Goal: Transaction & Acquisition: Purchase product/service

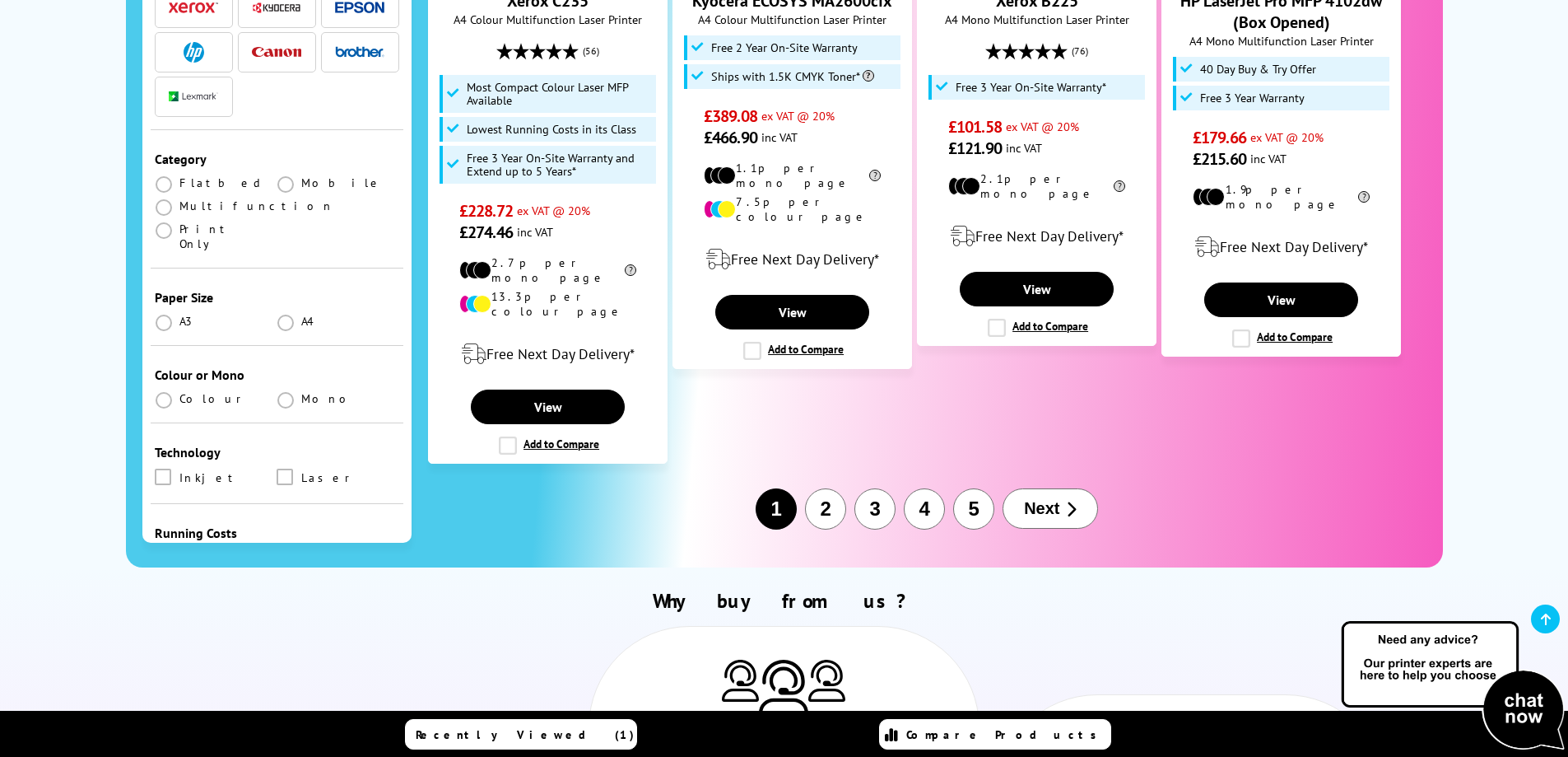
scroll to position [1482, 0]
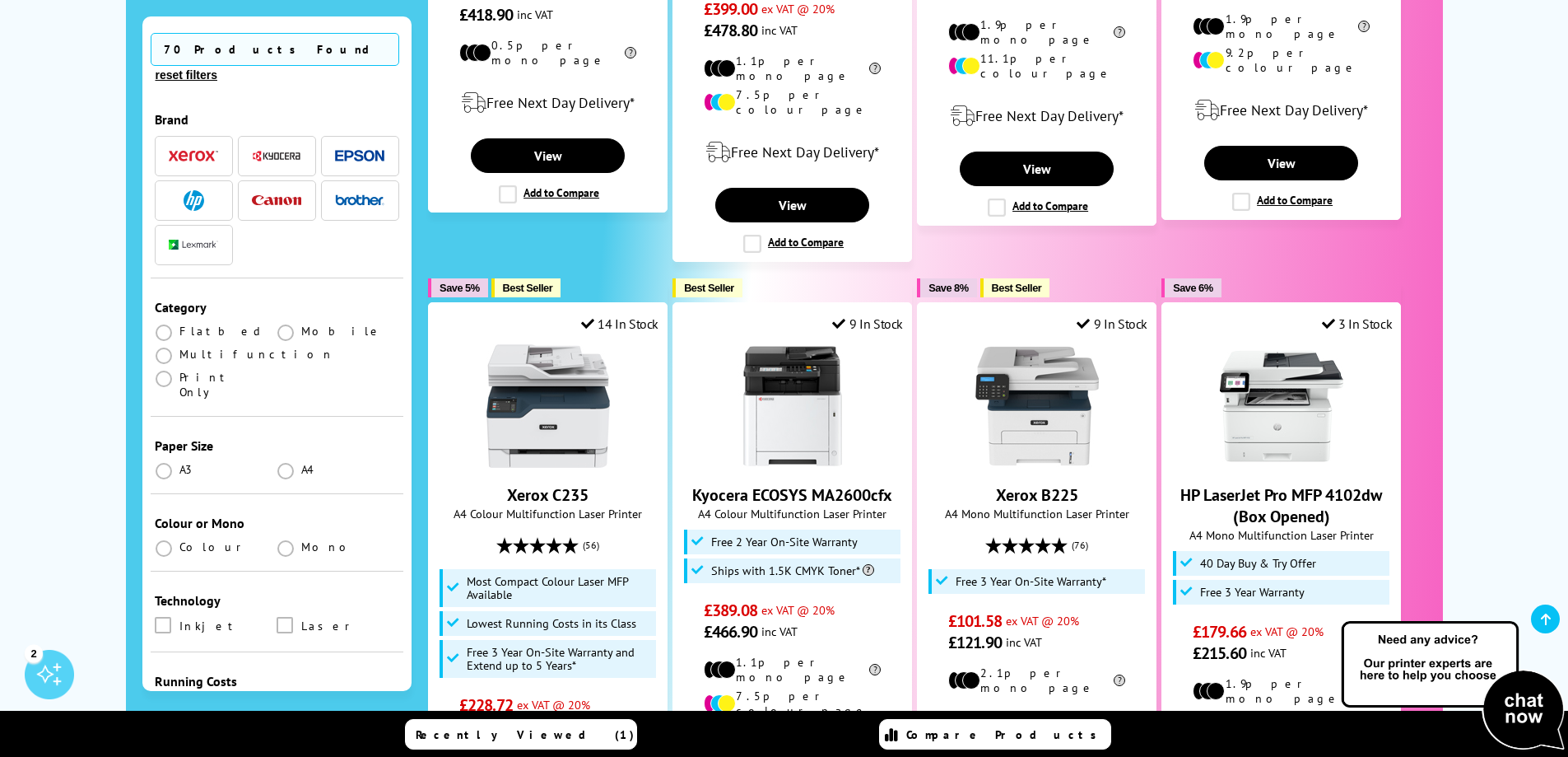
click at [363, 195] on img "button" at bounding box center [360, 200] width 50 height 12
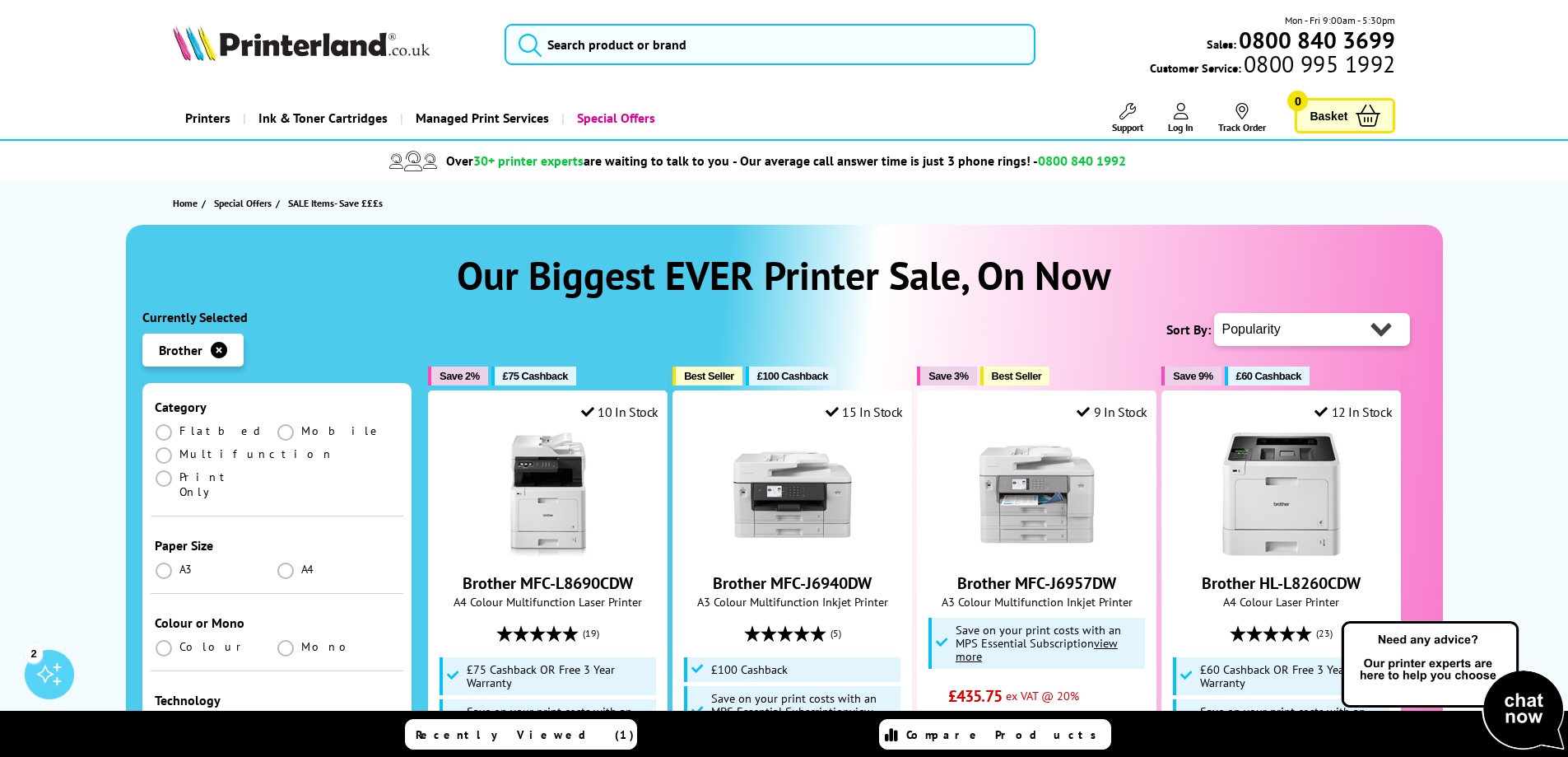
scroll to position [330, 0]
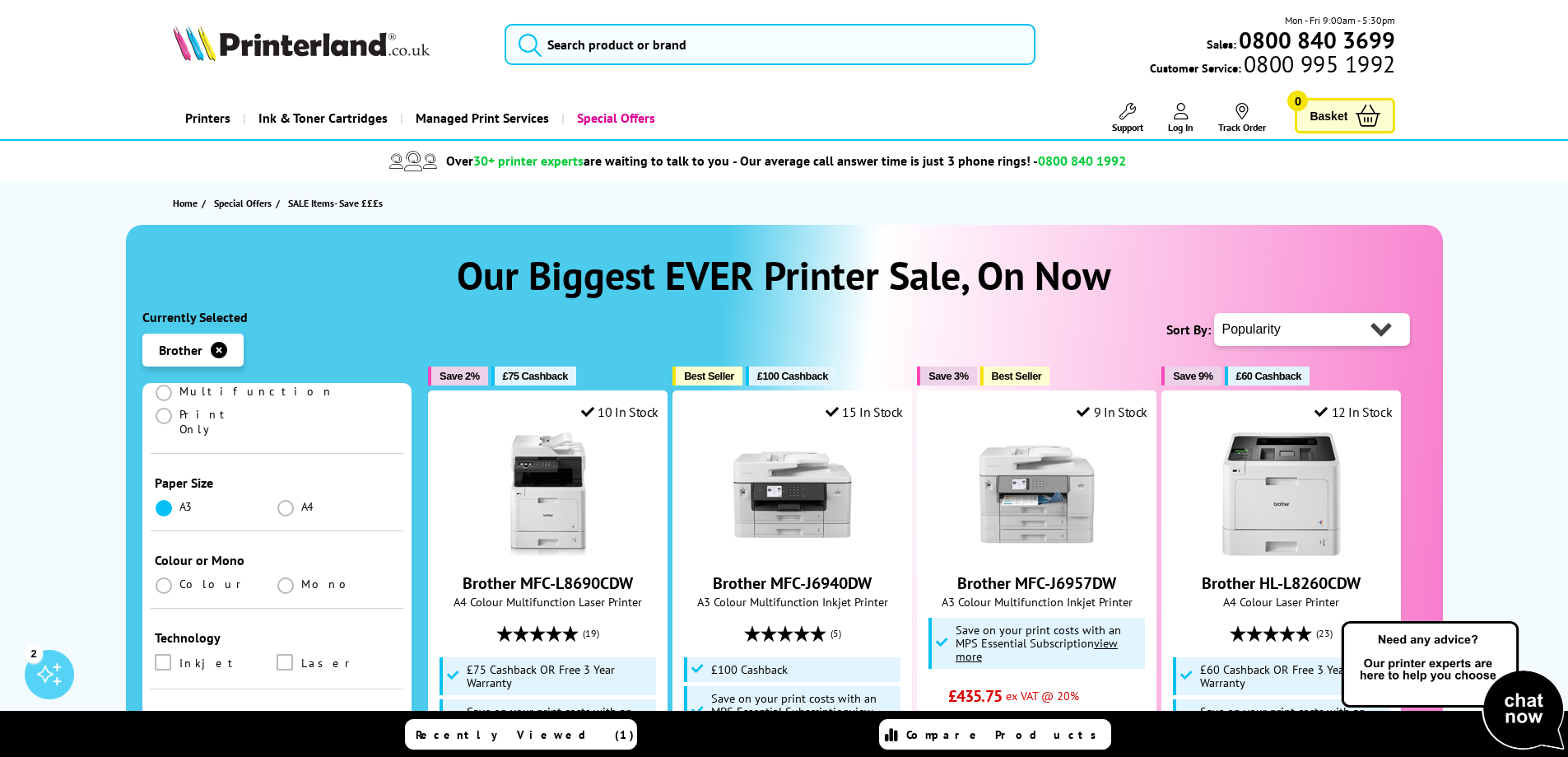
click at [158, 499] on span at bounding box center [164, 508] width 17 height 17
click at [180, 501] on input "radio" at bounding box center [180, 501] width 0 height 0
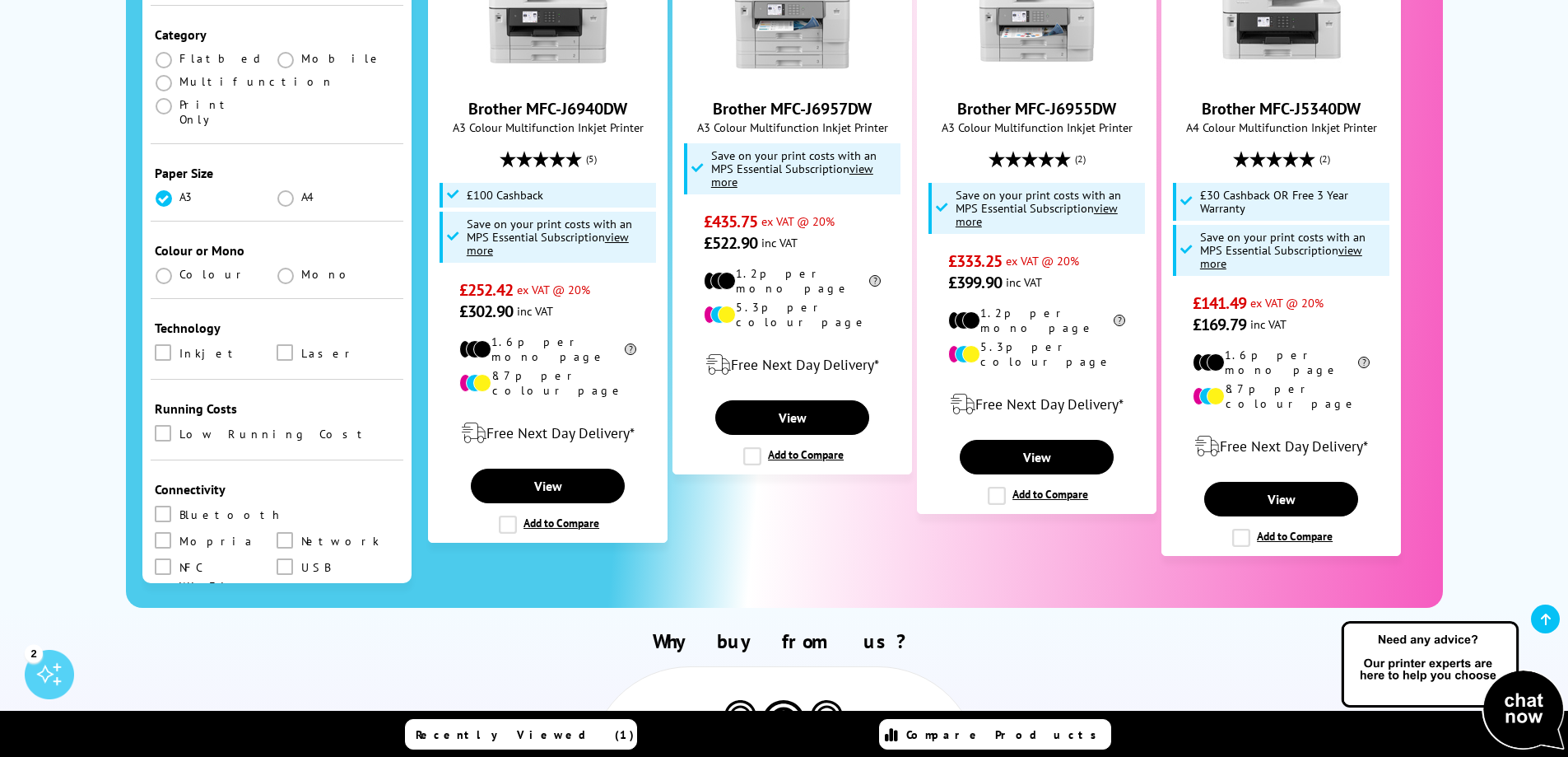
scroll to position [165, 0]
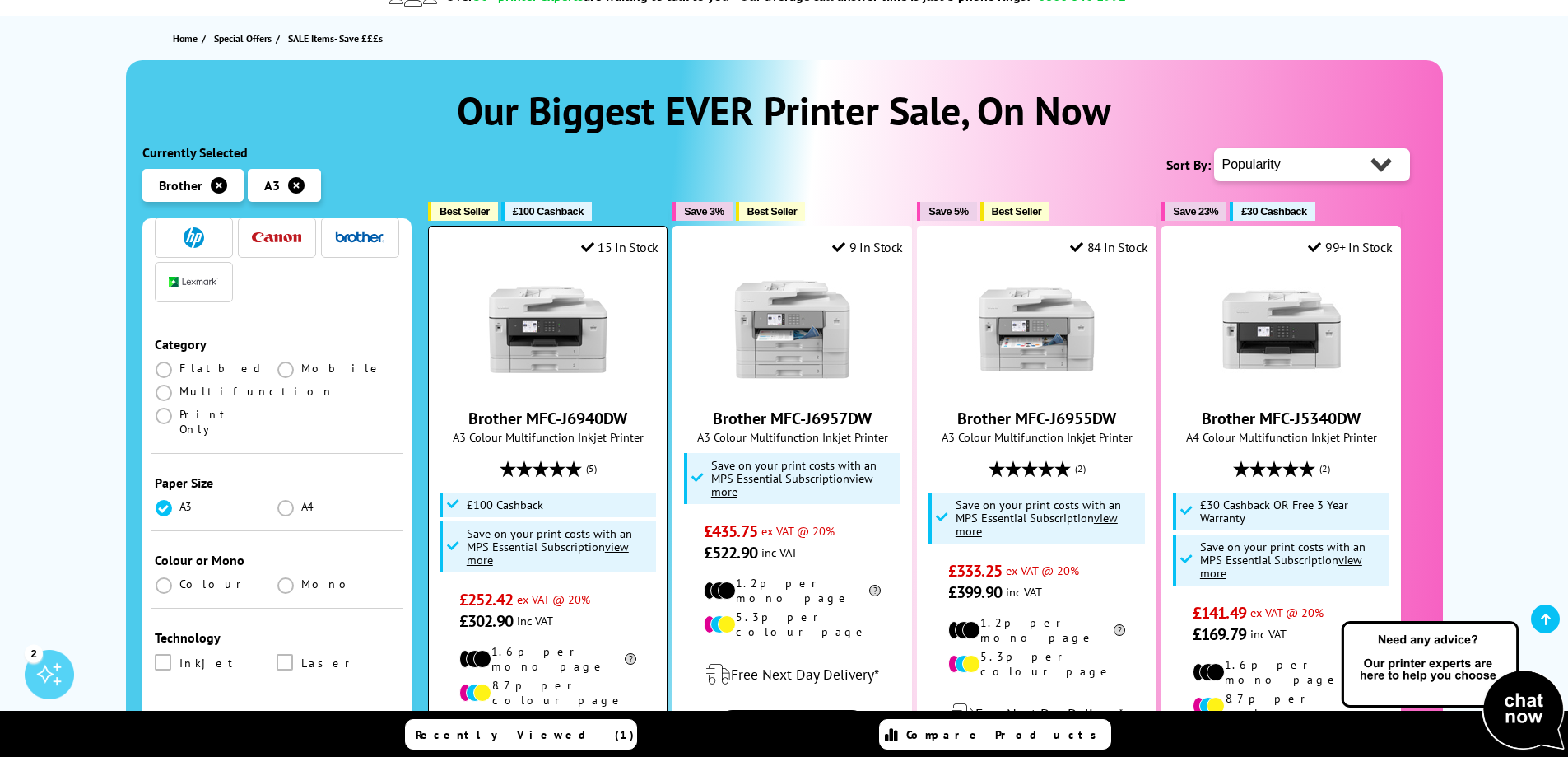
click at [524, 362] on img at bounding box center [547, 329] width 123 height 123
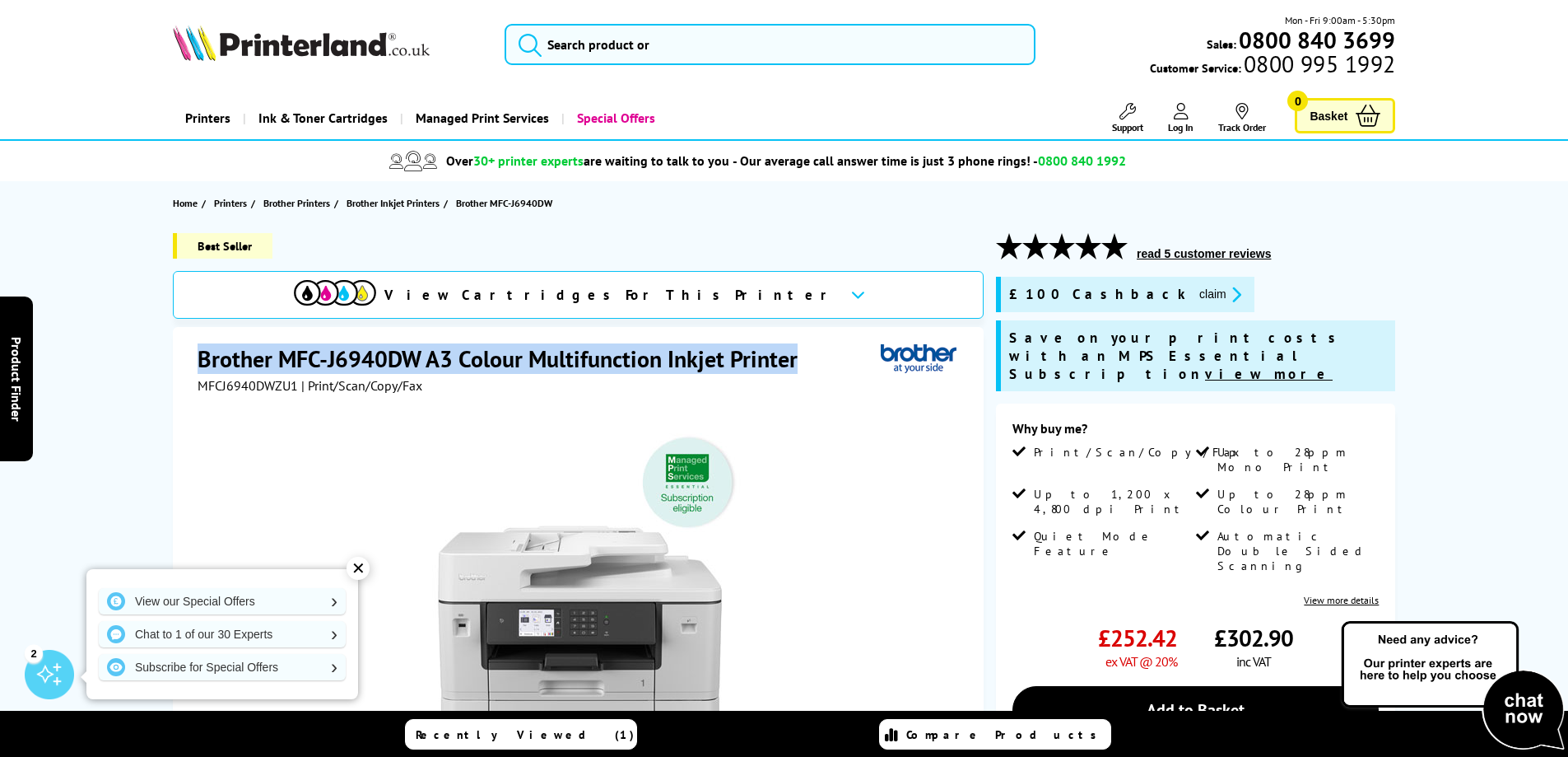
drag, startPoint x: 195, startPoint y: 354, endPoint x: 805, endPoint y: 369, distance: 610.2
click at [805, 369] on div "Brother MFC-J6940DW A3 Colour Multifunction Inkjet Printer MFCJ6940DWZU1 | Prin…" at bounding box center [578, 682] width 810 height 710
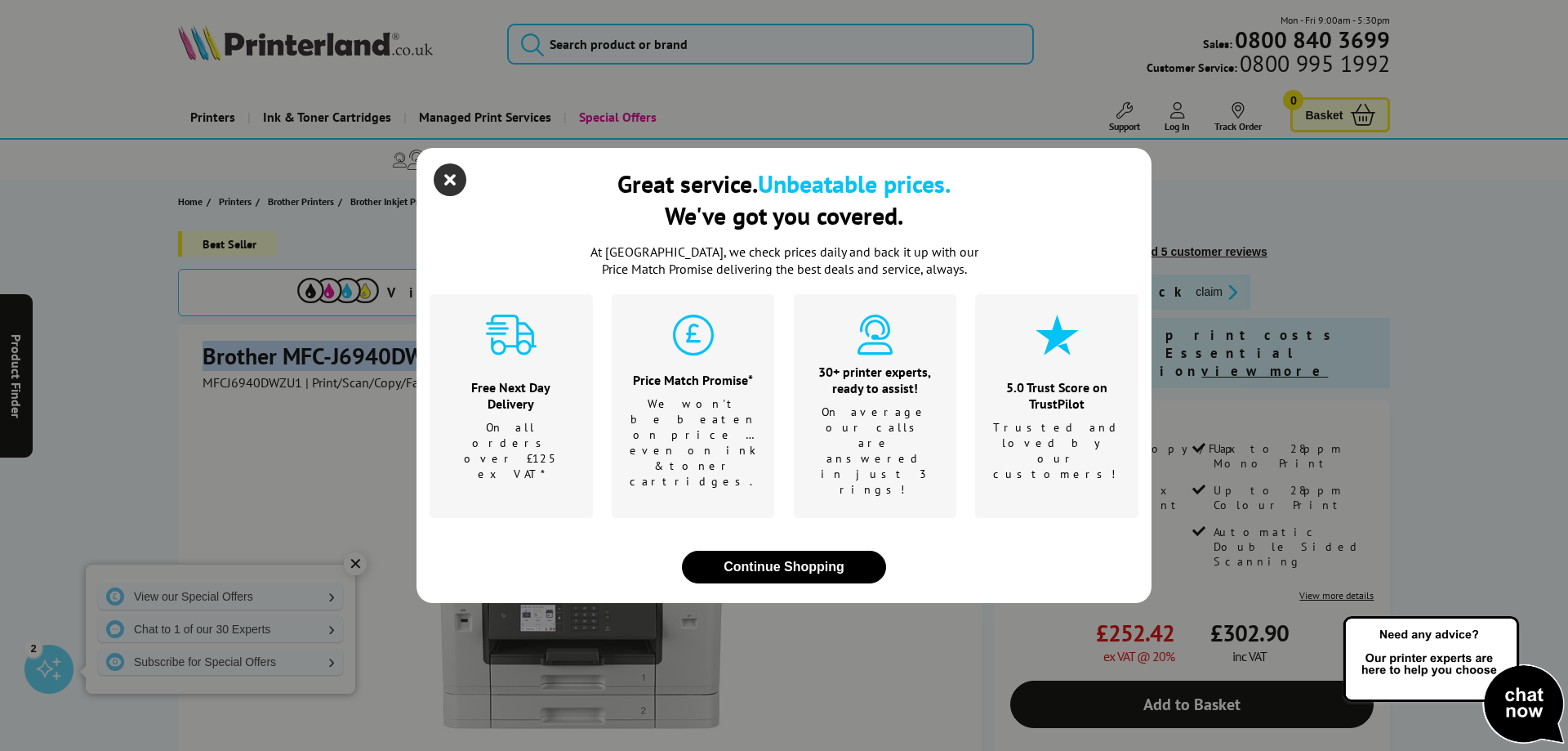
click at [460, 196] on icon "close modal" at bounding box center [450, 180] width 33 height 33
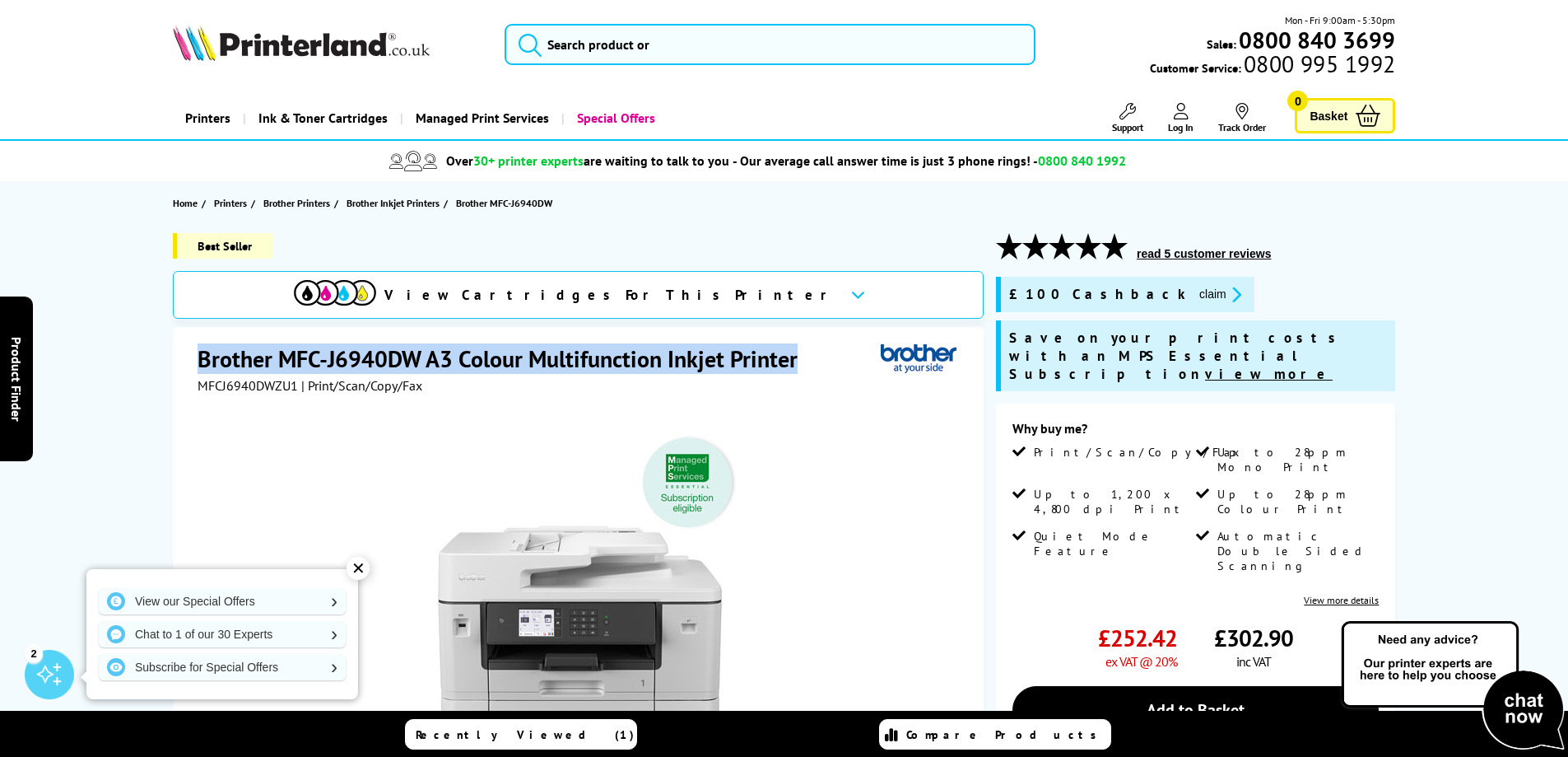
copy h1 "Brother MFC-J6940DW A3 Colour Multifunction Inkjet Printer"
